Goal: Check status: Check status

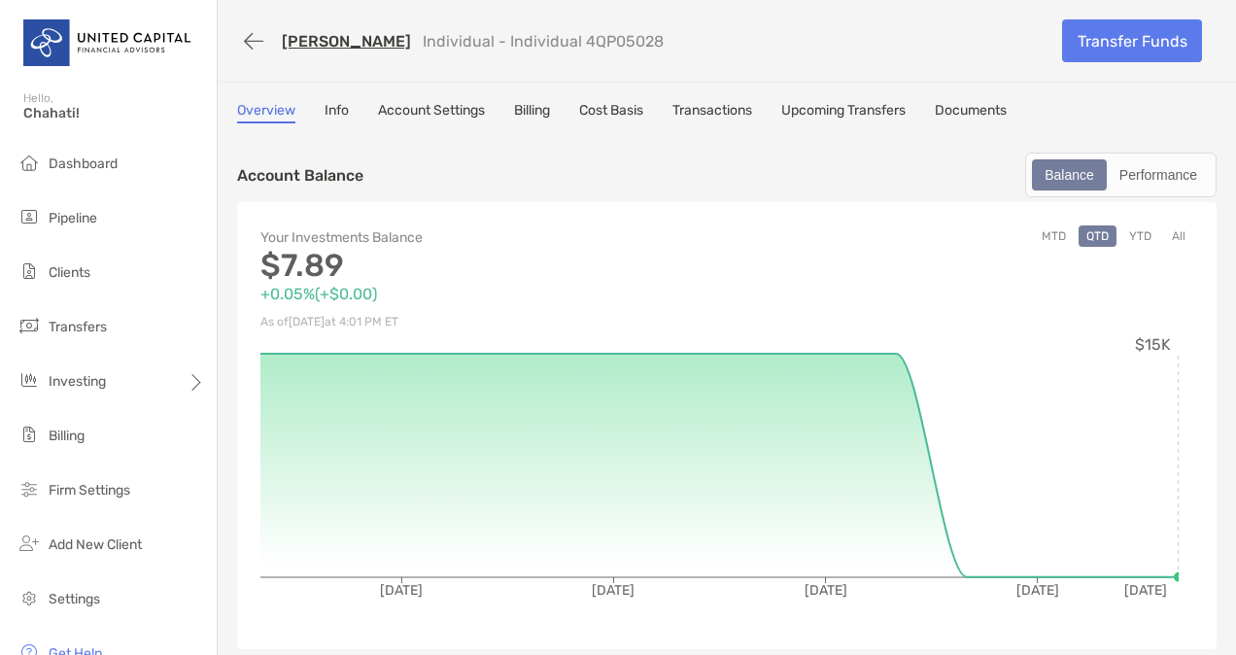
click at [624, 113] on link "Cost Basis" at bounding box center [611, 112] width 64 height 21
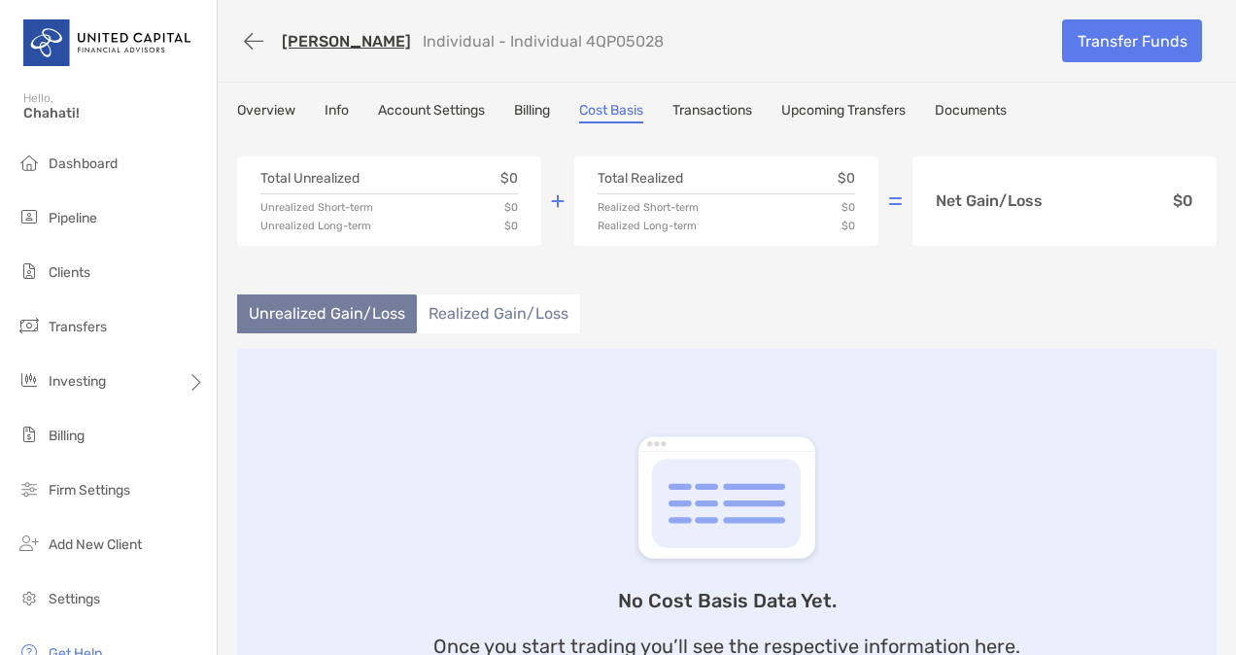
click at [264, 113] on link "Overview" at bounding box center [266, 112] width 58 height 21
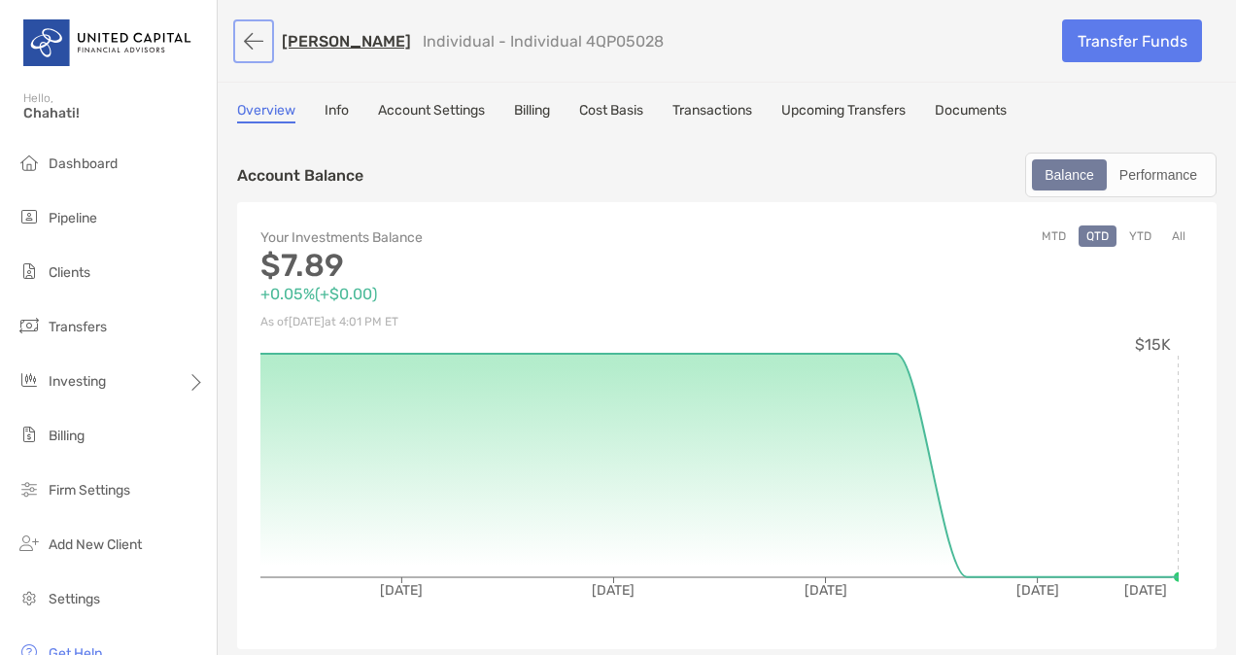
click at [262, 51] on button "button" at bounding box center [253, 41] width 33 height 36
